Goal: Browse casually: Explore the website without a specific task or goal

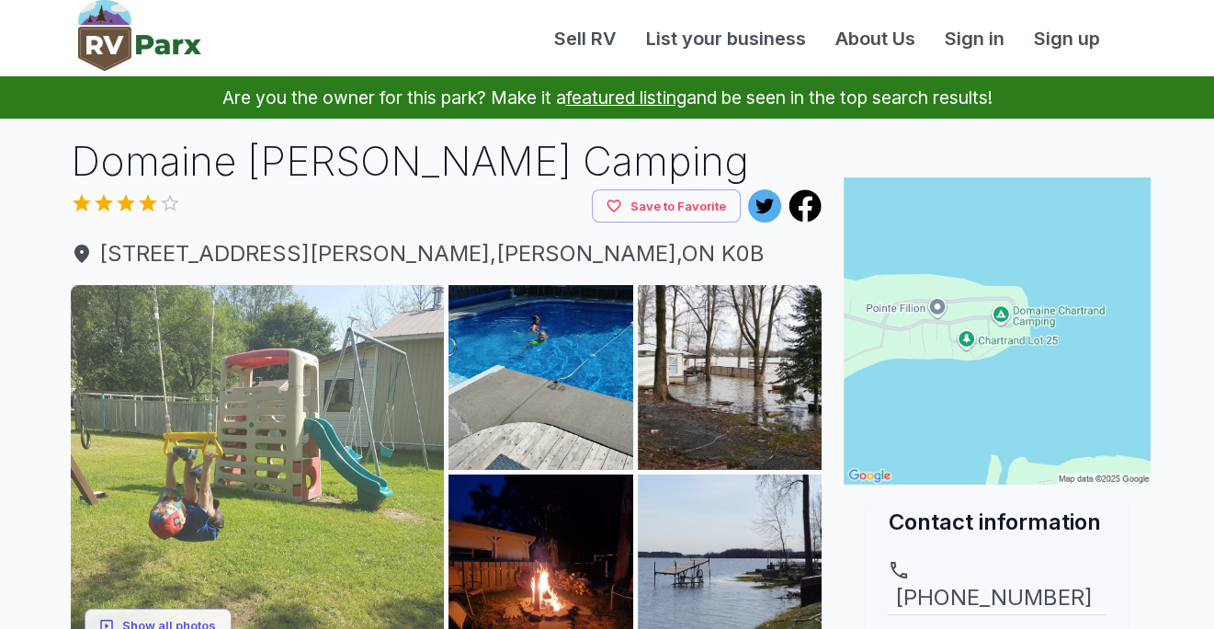
click at [291, 429] on img at bounding box center [258, 472] width 374 height 374
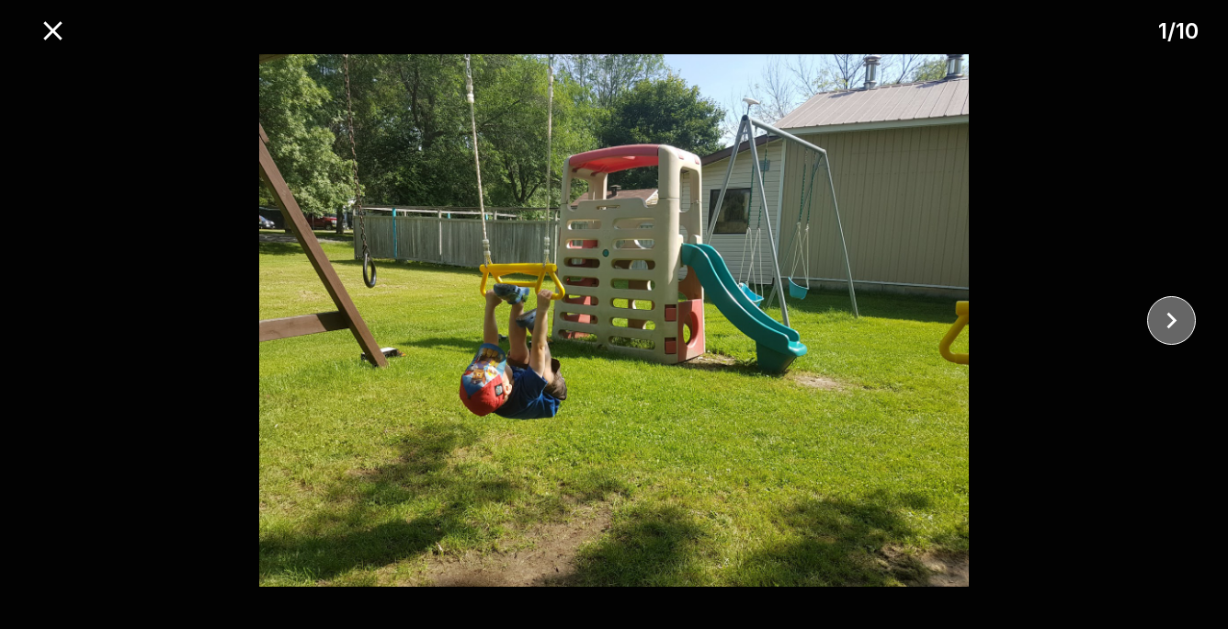
click at [1170, 313] on icon "close" at bounding box center [1172, 320] width 32 height 32
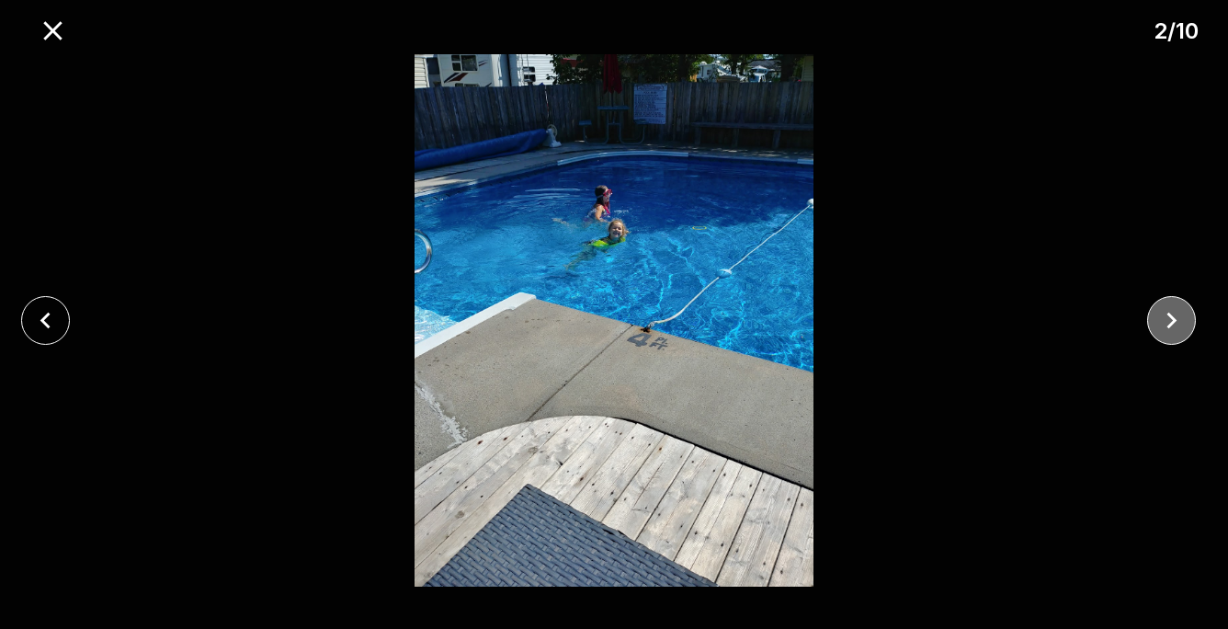
click at [1170, 315] on icon "close" at bounding box center [1172, 321] width 10 height 17
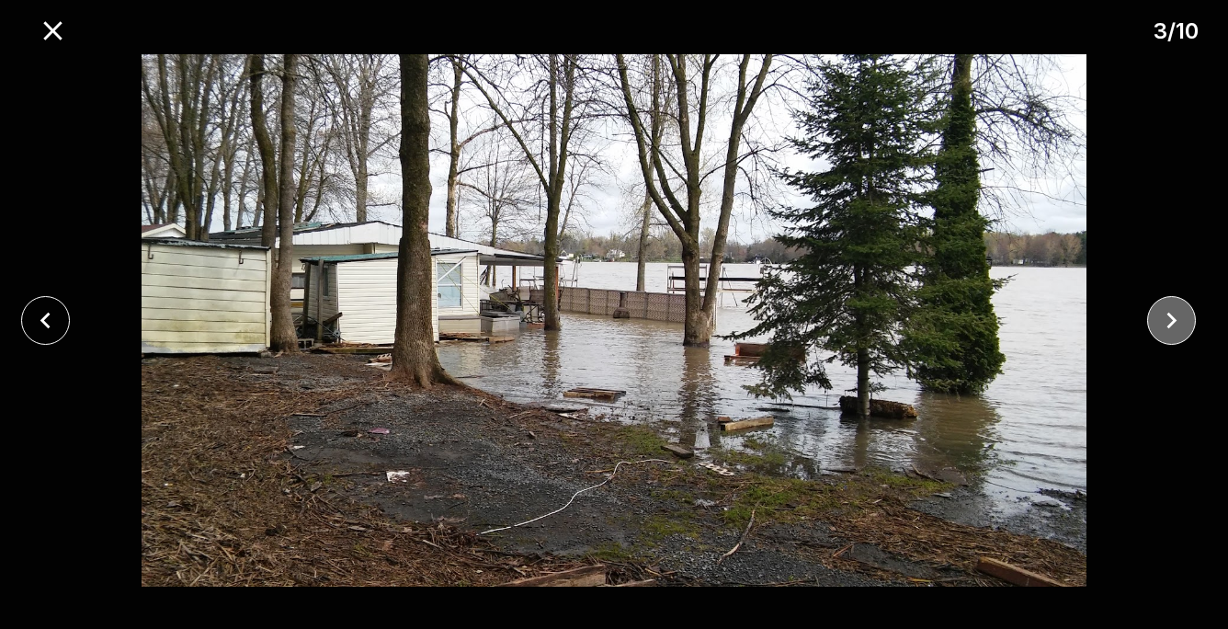
click at [1161, 312] on icon "close" at bounding box center [1172, 320] width 32 height 32
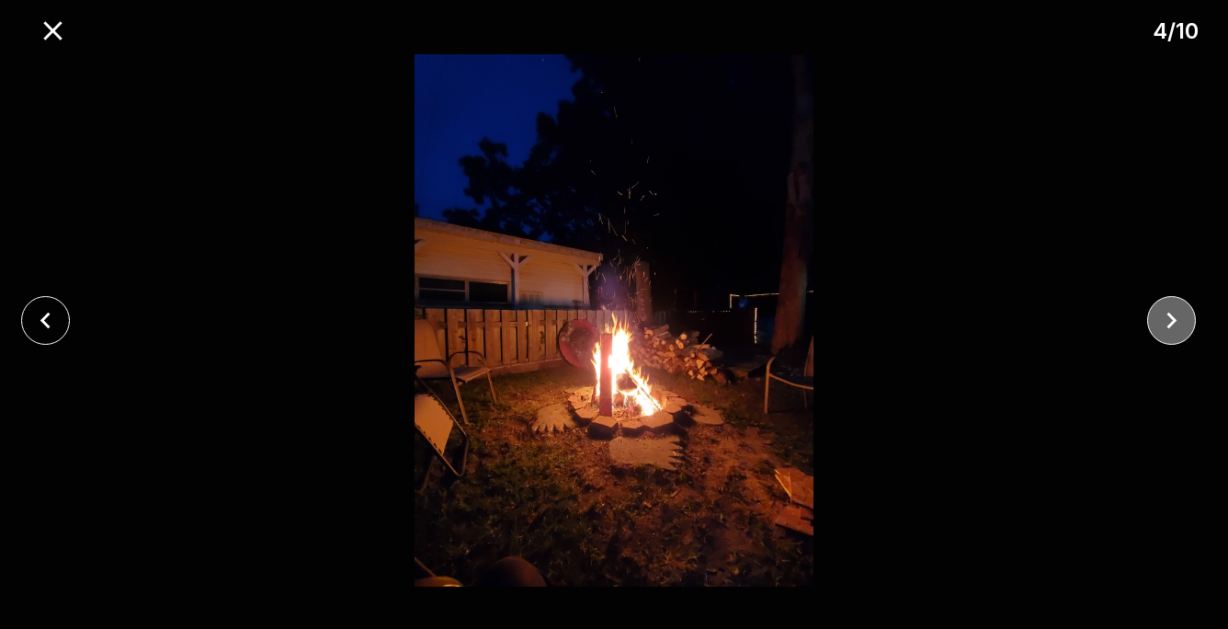
click at [1162, 312] on icon "close" at bounding box center [1172, 320] width 32 height 32
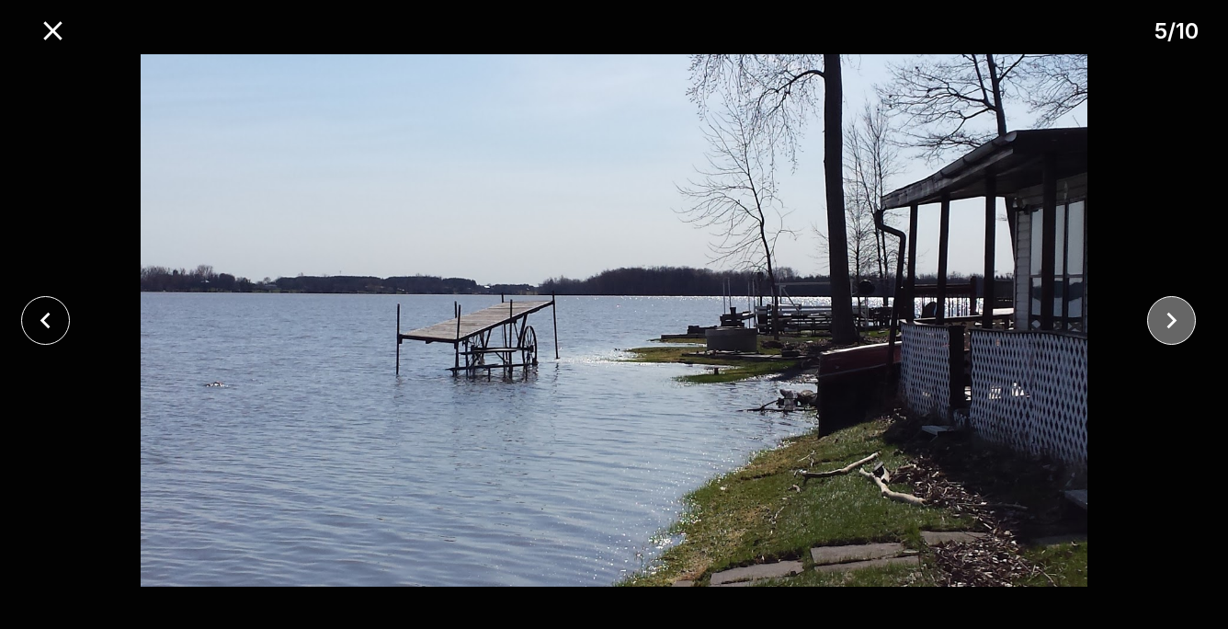
click at [1162, 312] on icon "close" at bounding box center [1172, 320] width 32 height 32
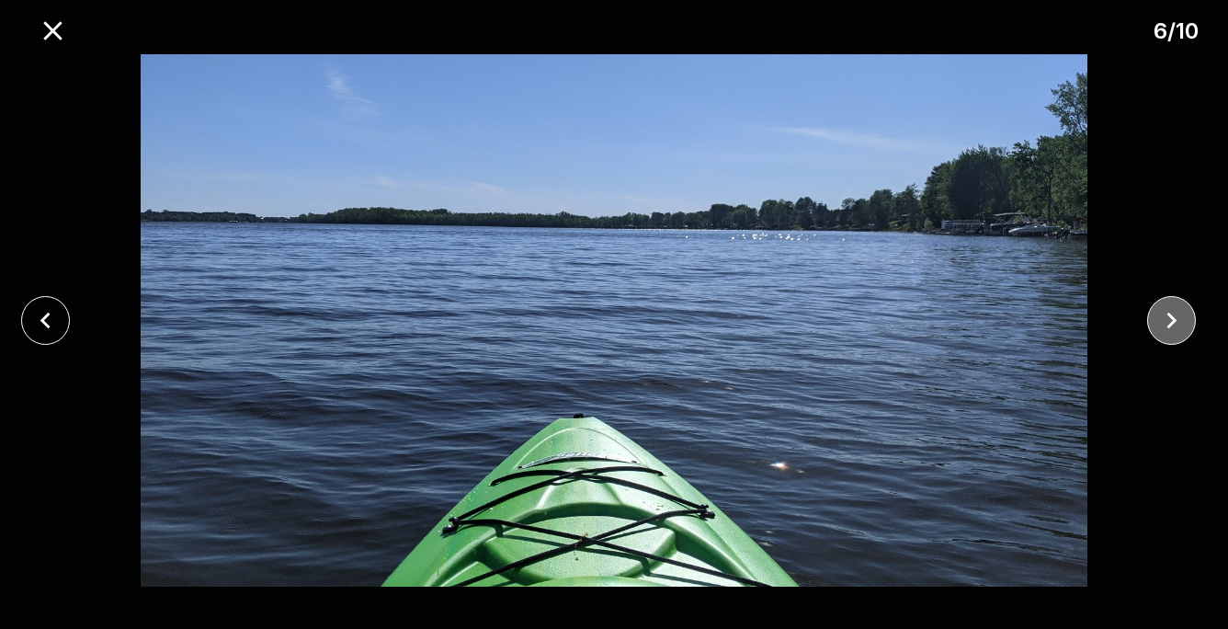
click at [1158, 310] on icon "close" at bounding box center [1172, 320] width 32 height 32
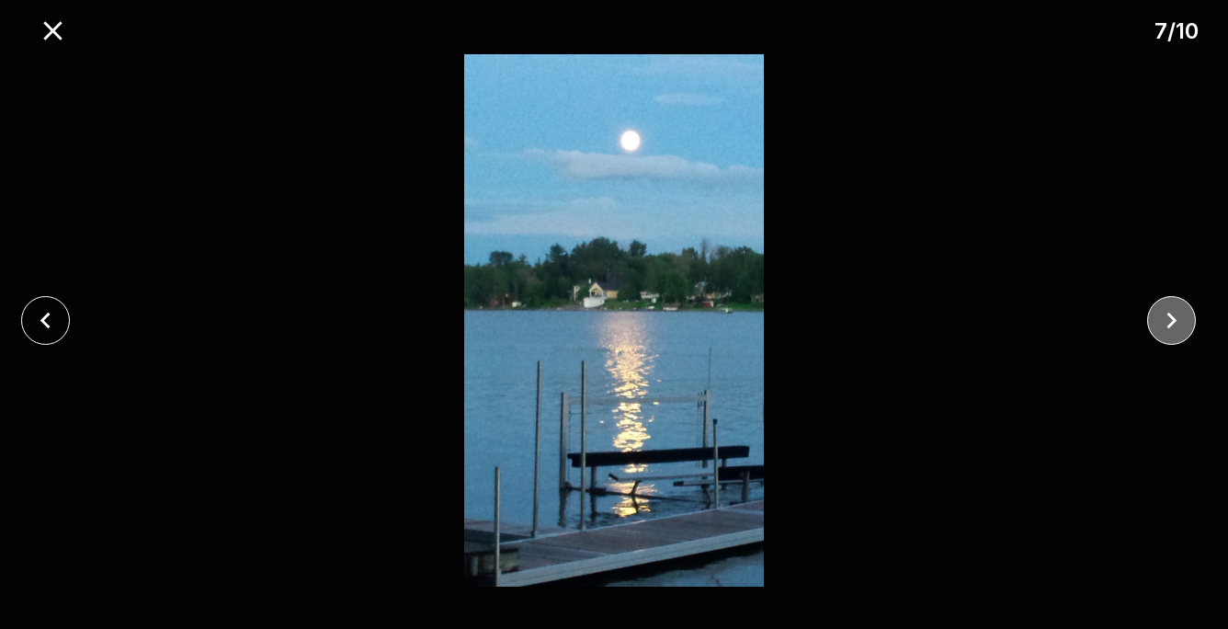
click at [1158, 310] on icon "close" at bounding box center [1172, 320] width 32 height 32
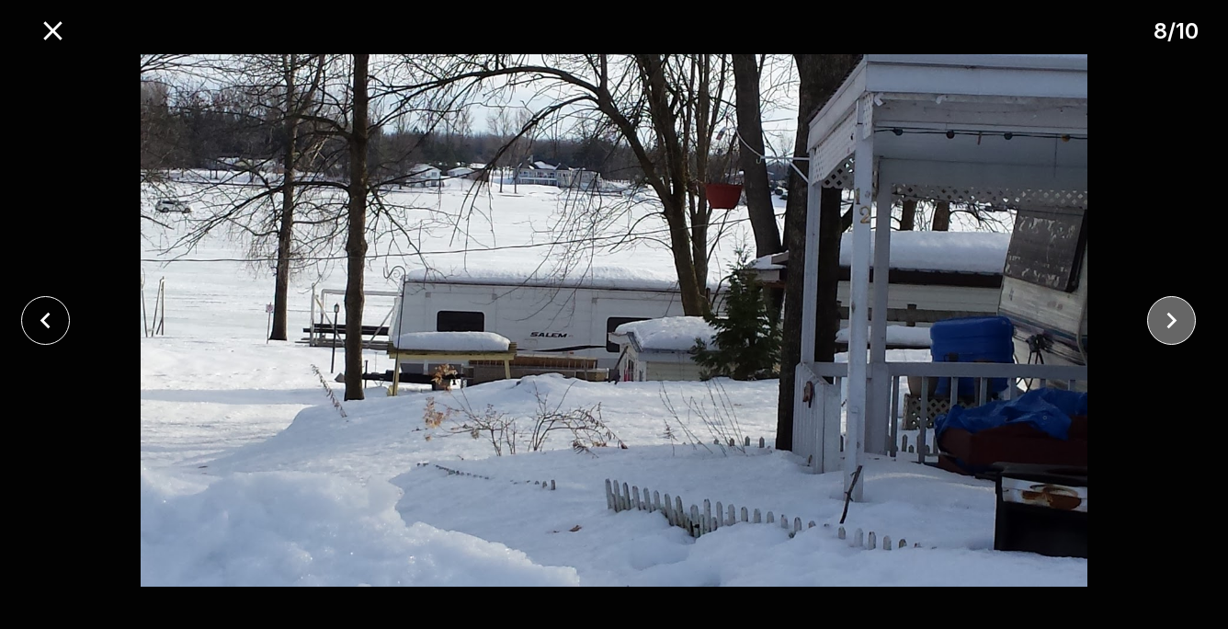
click at [1155, 314] on button "close" at bounding box center [1171, 320] width 49 height 49
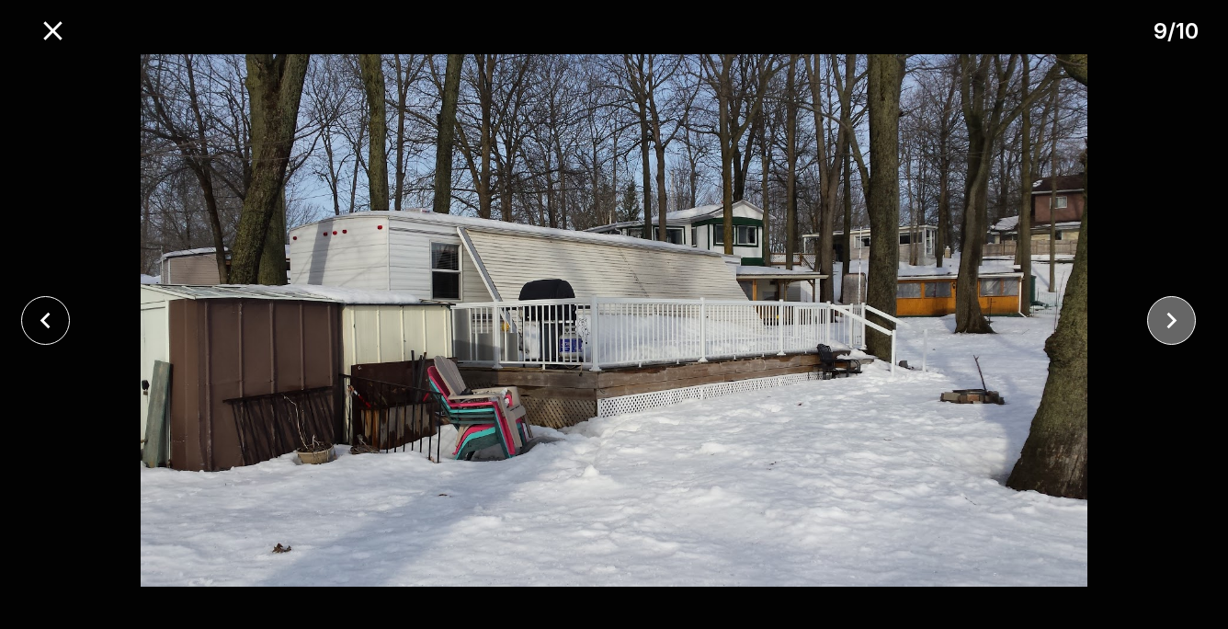
click at [1155, 314] on button "close" at bounding box center [1171, 320] width 49 height 49
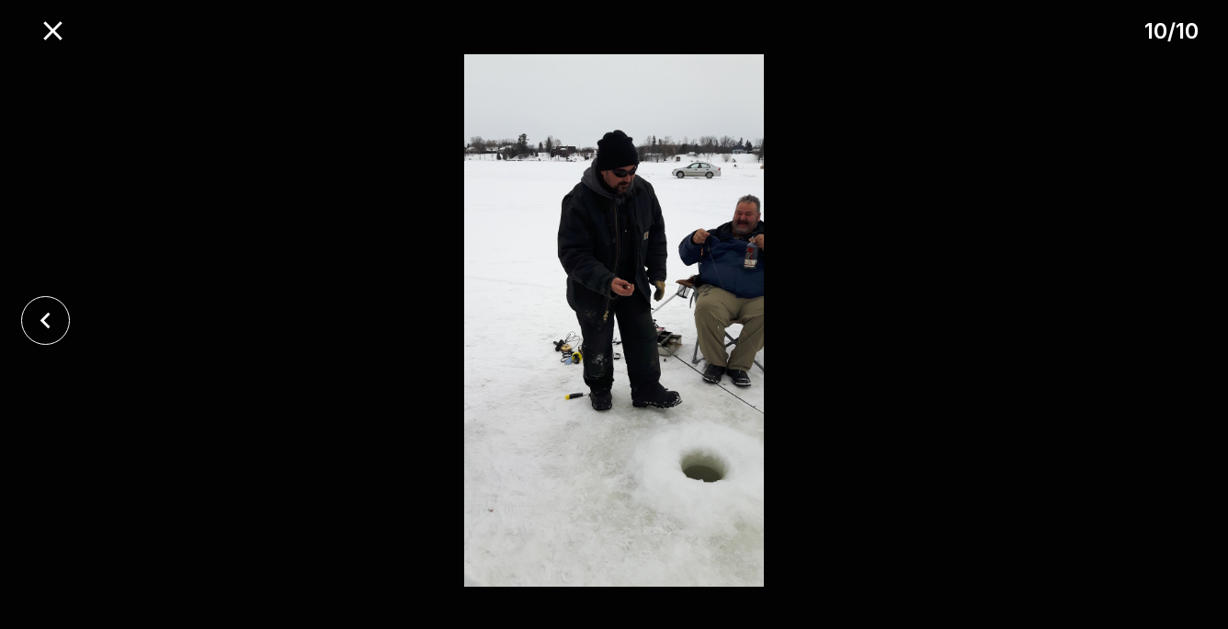
click at [1155, 314] on div at bounding box center [614, 320] width 1228 height 532
drag, startPoint x: 51, startPoint y: 25, endPoint x: 178, endPoint y: 75, distance: 136.6
click at [51, 25] on icon "close" at bounding box center [53, 31] width 32 height 32
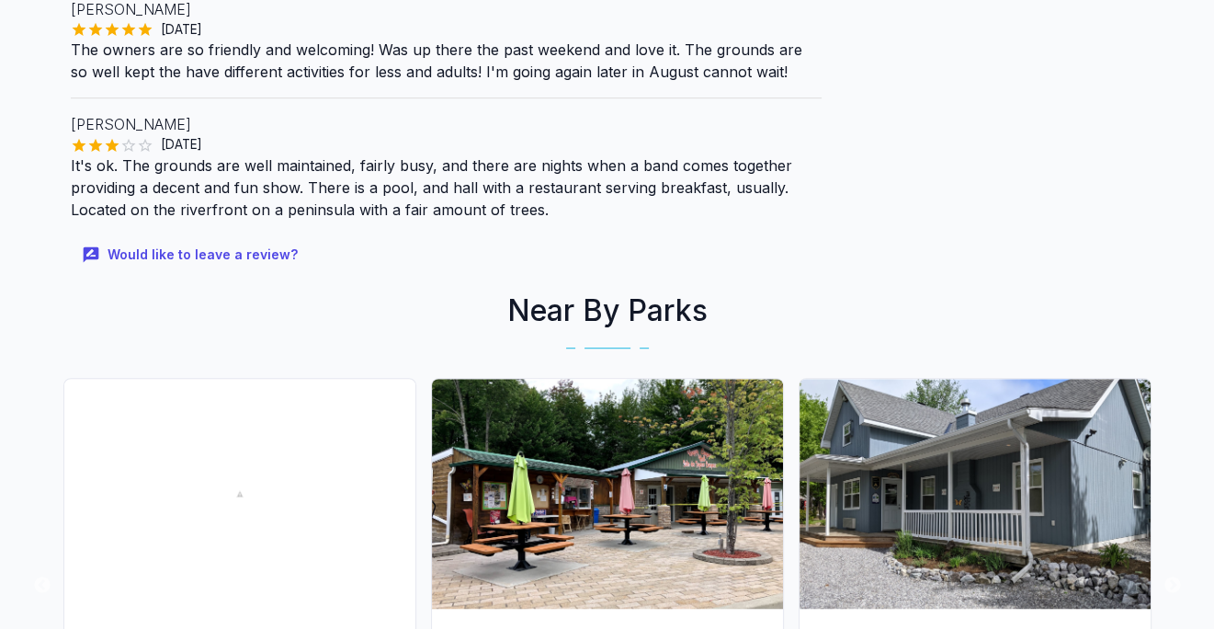
scroll to position [765, 0]
